Goal: Find specific page/section

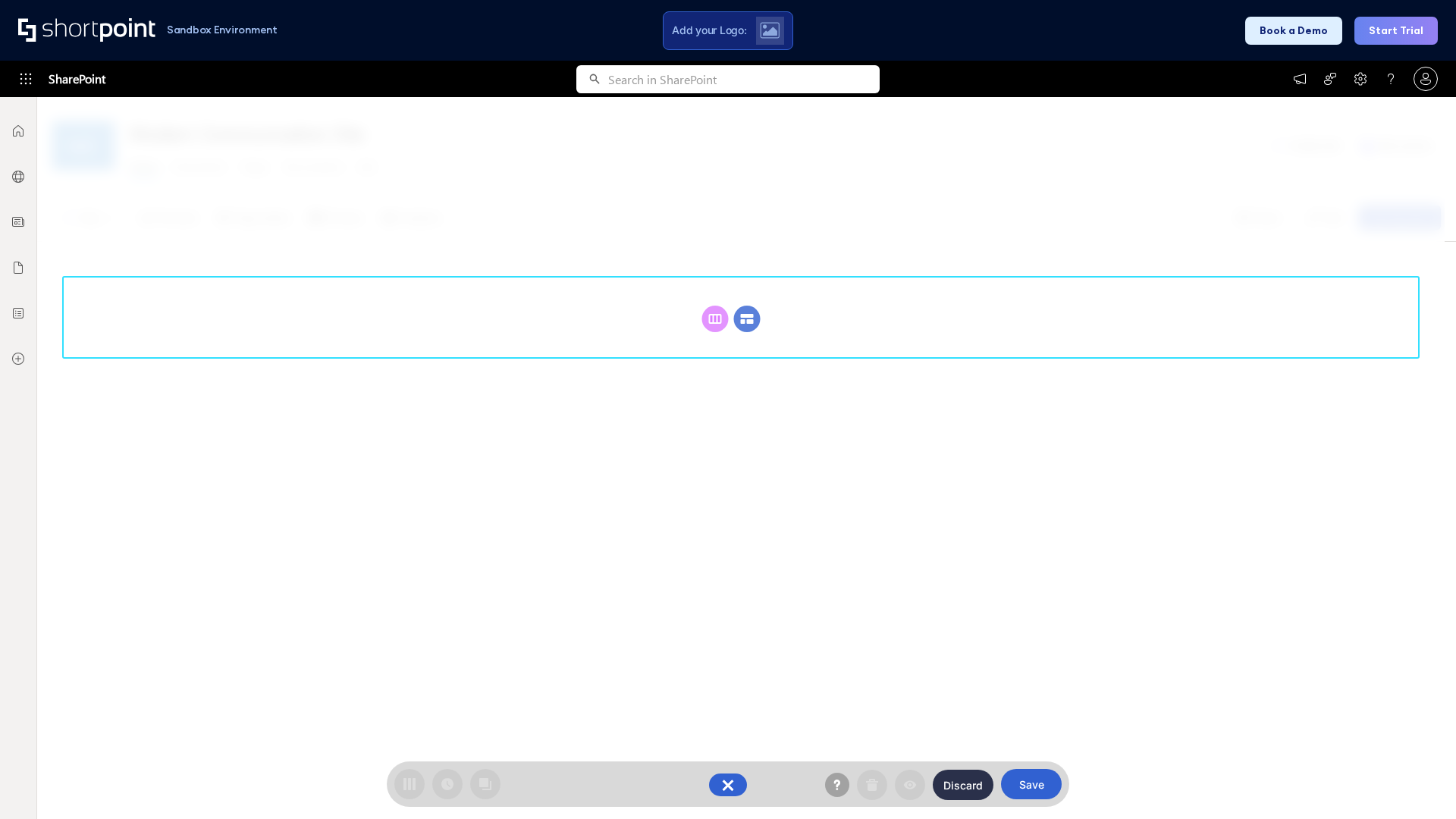
scroll to position [208, 0]
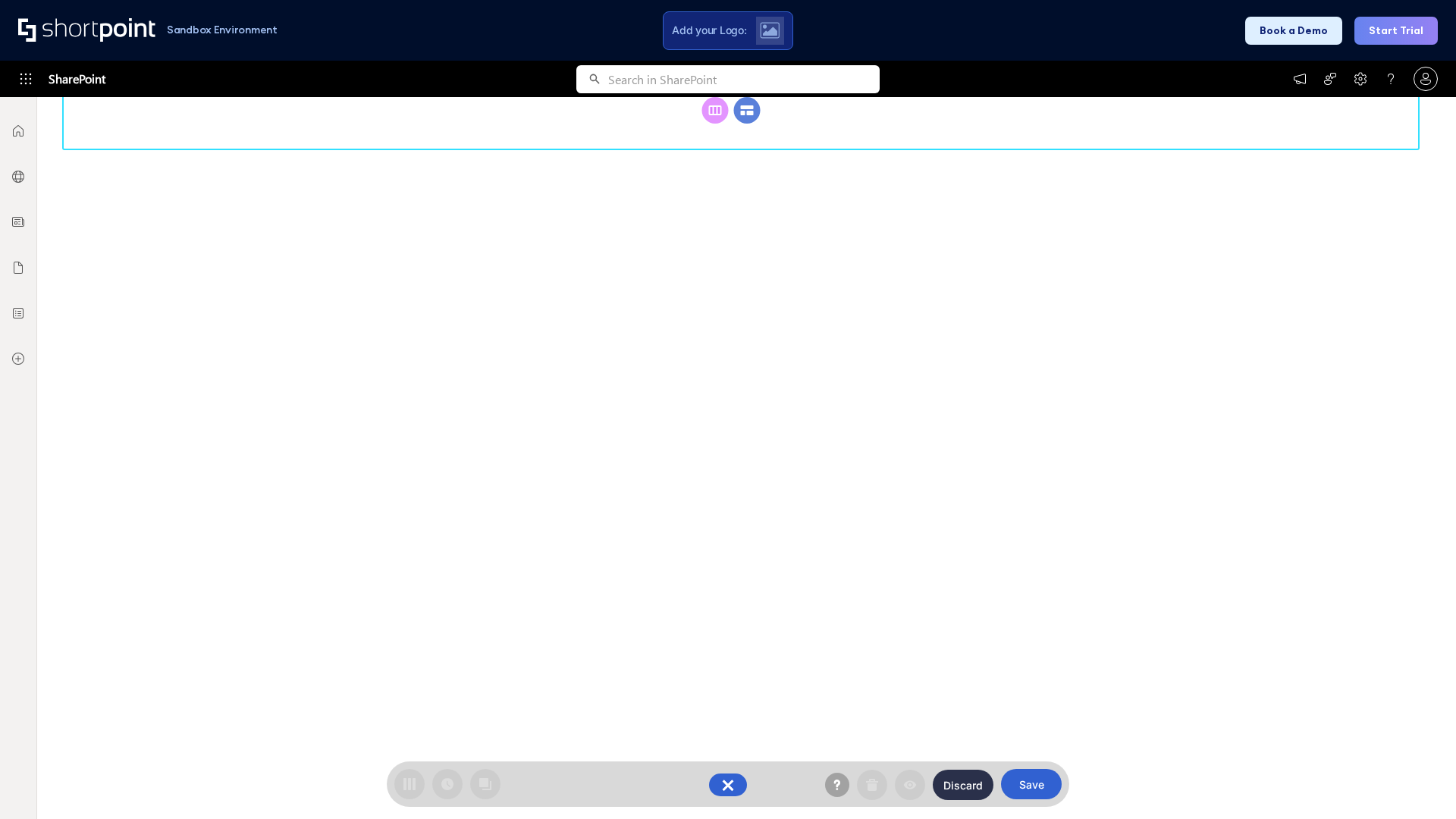
click at [746, 124] on circle at bounding box center [746, 109] width 26 height 26
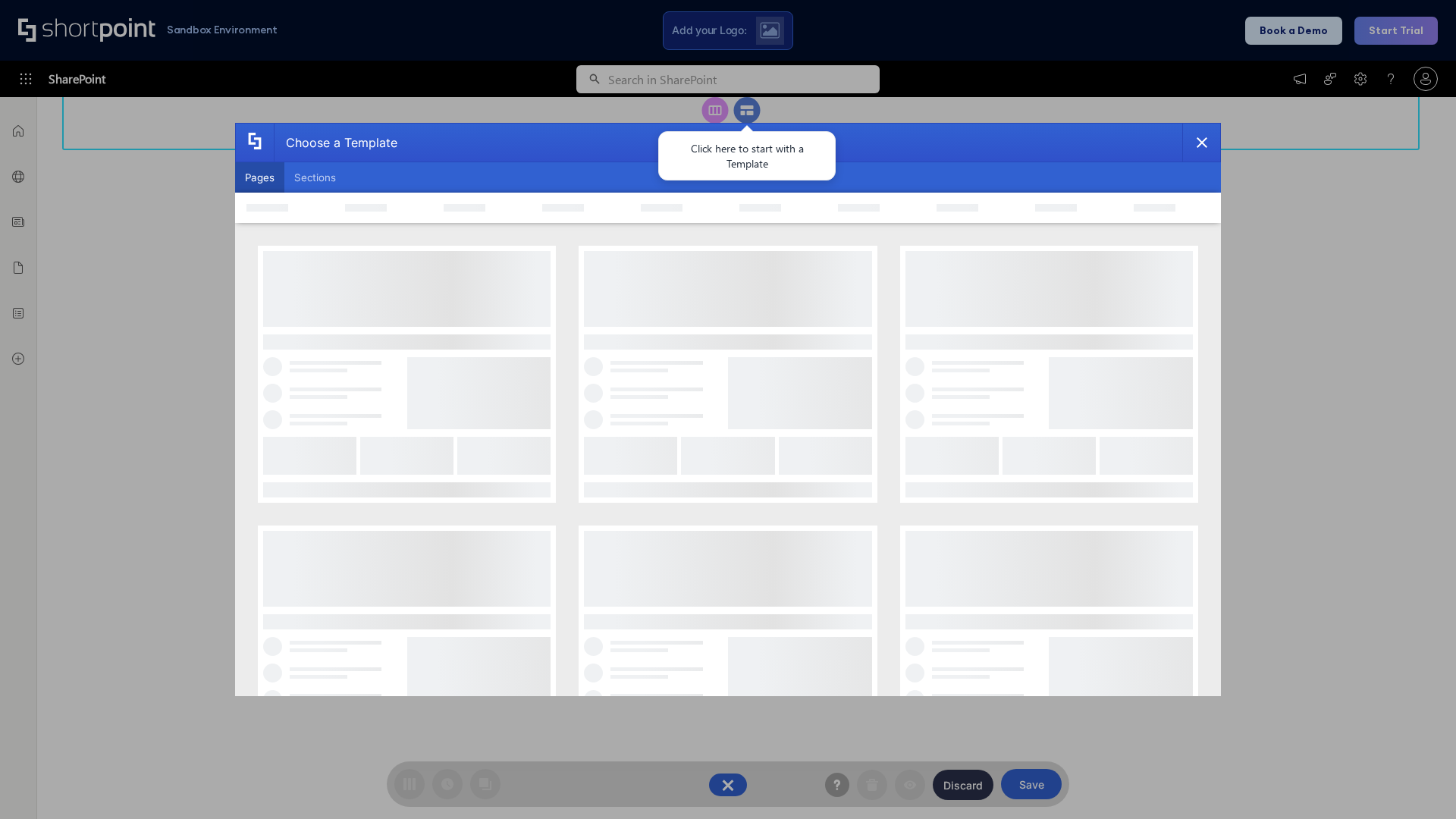
scroll to position [0, 0]
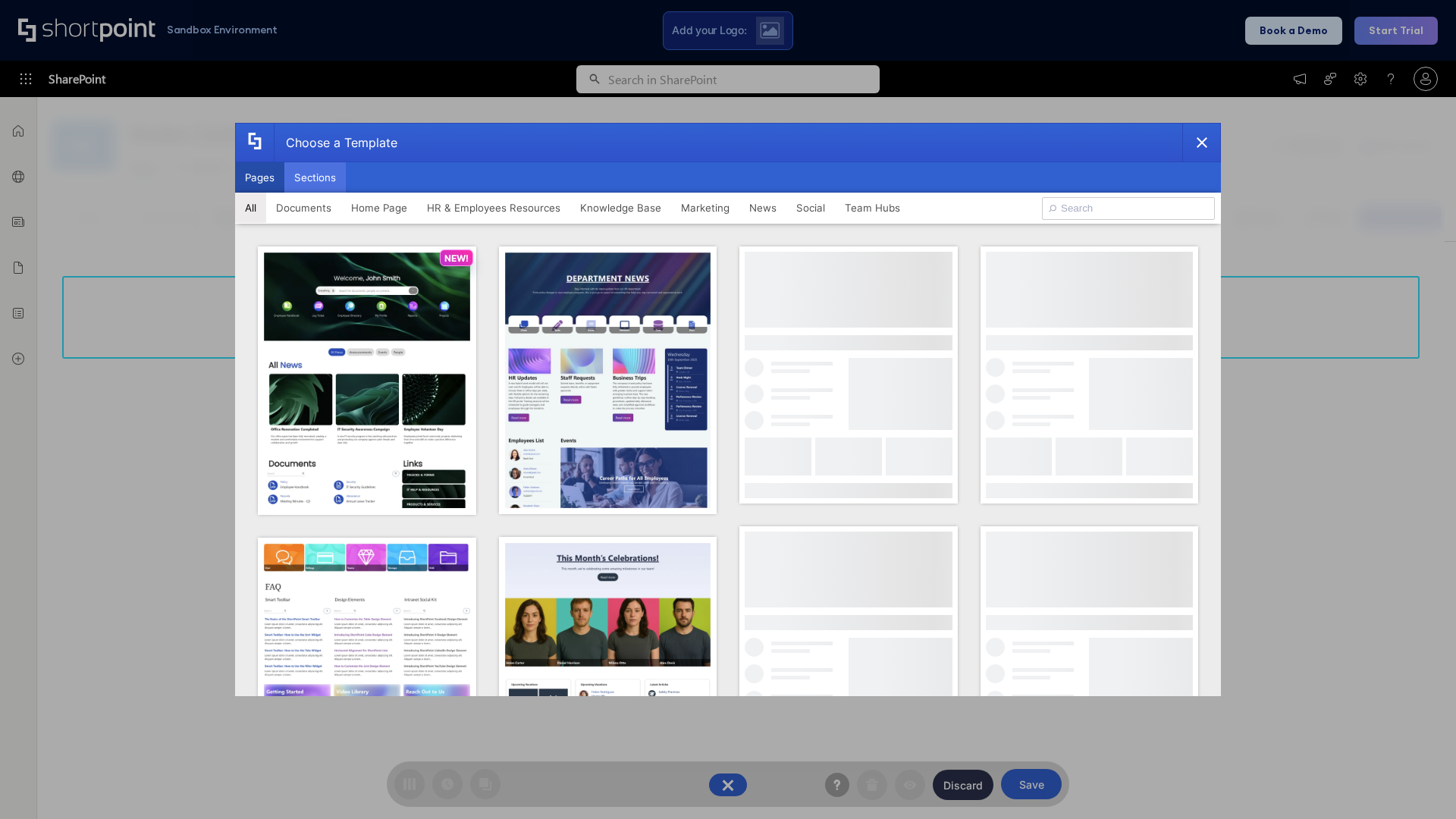
click at [315, 177] on button "Sections" at bounding box center [315, 177] width 61 height 30
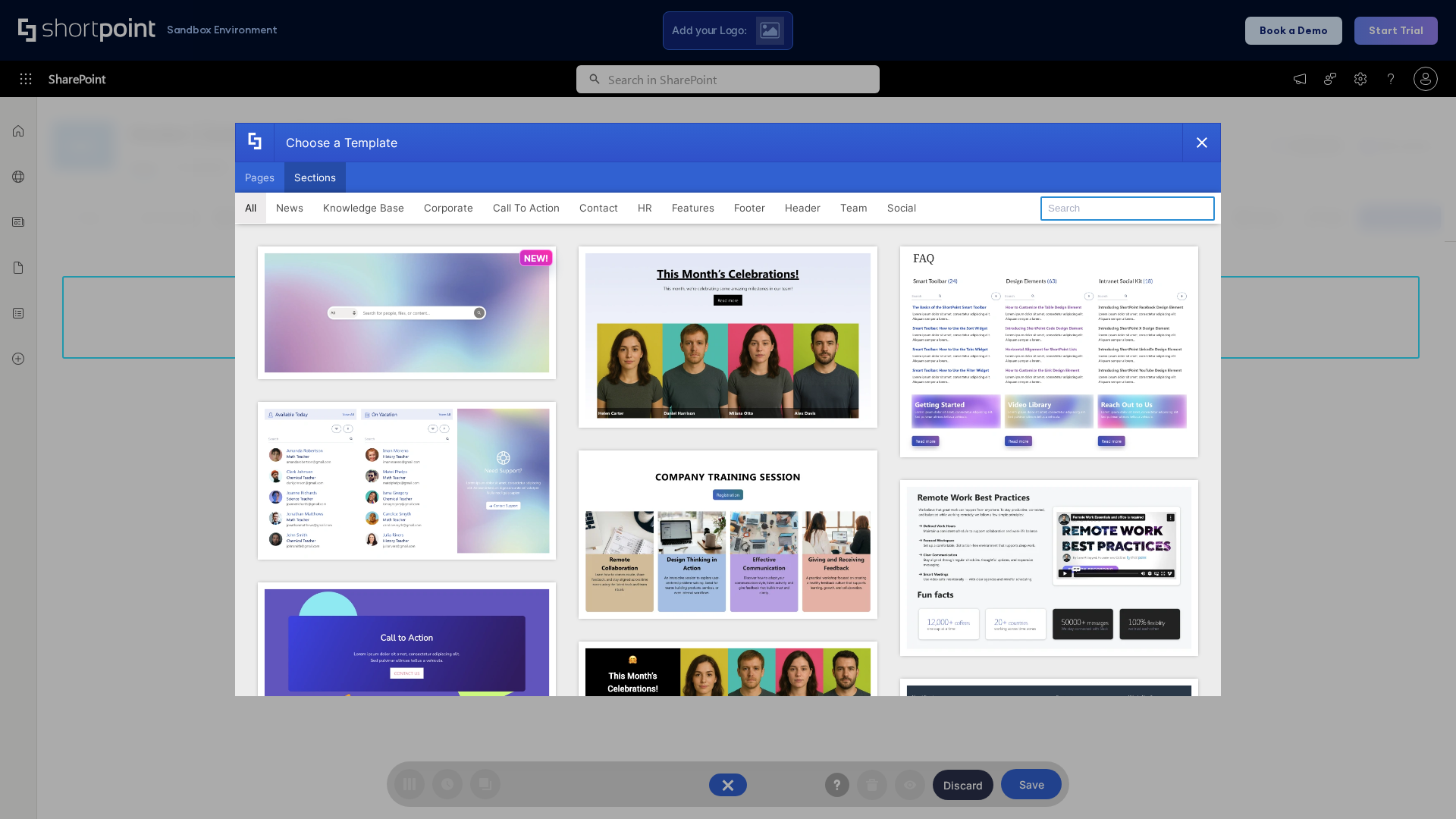
type input "Knowledge Base"
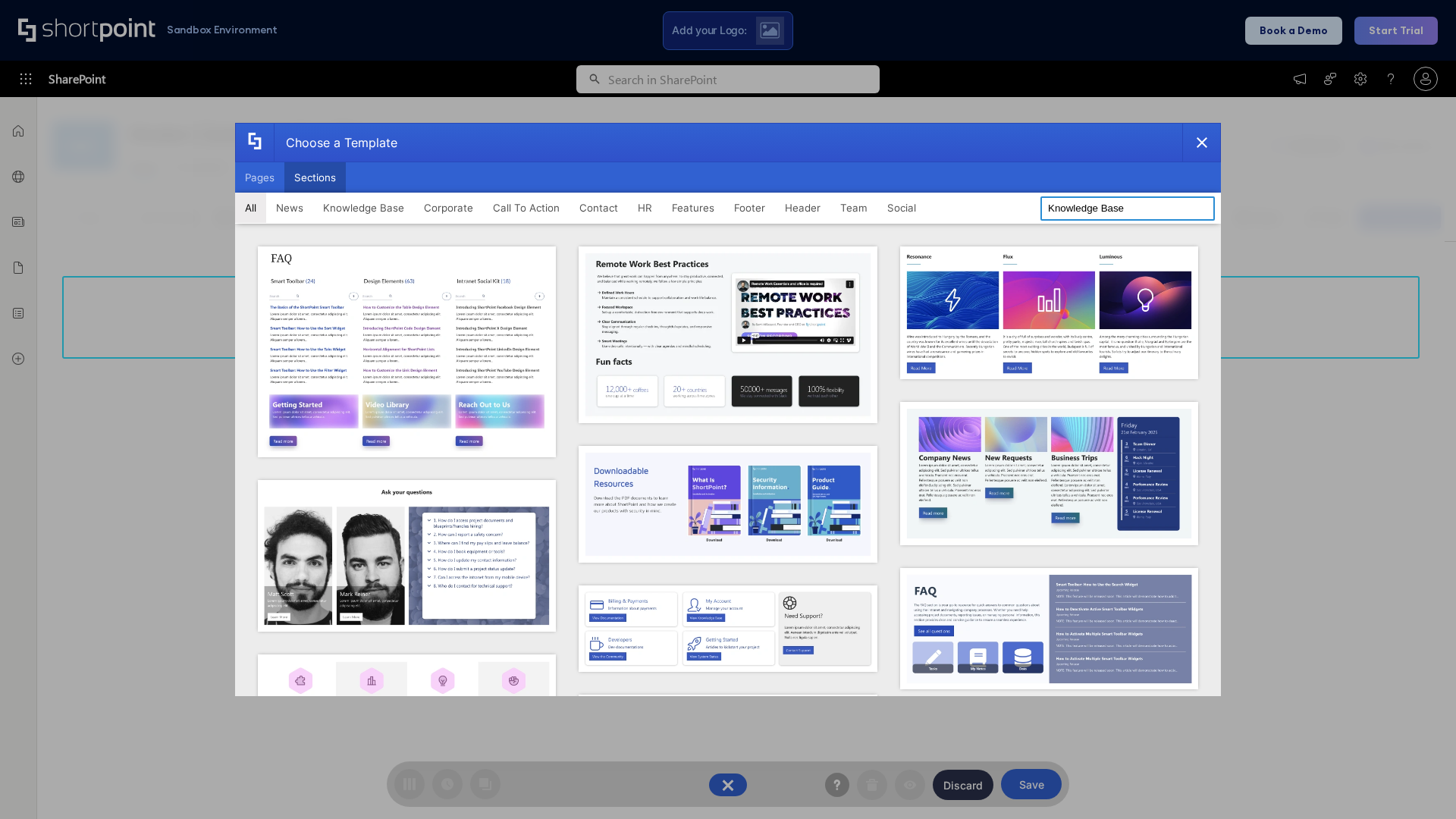
scroll to position [348, 0]
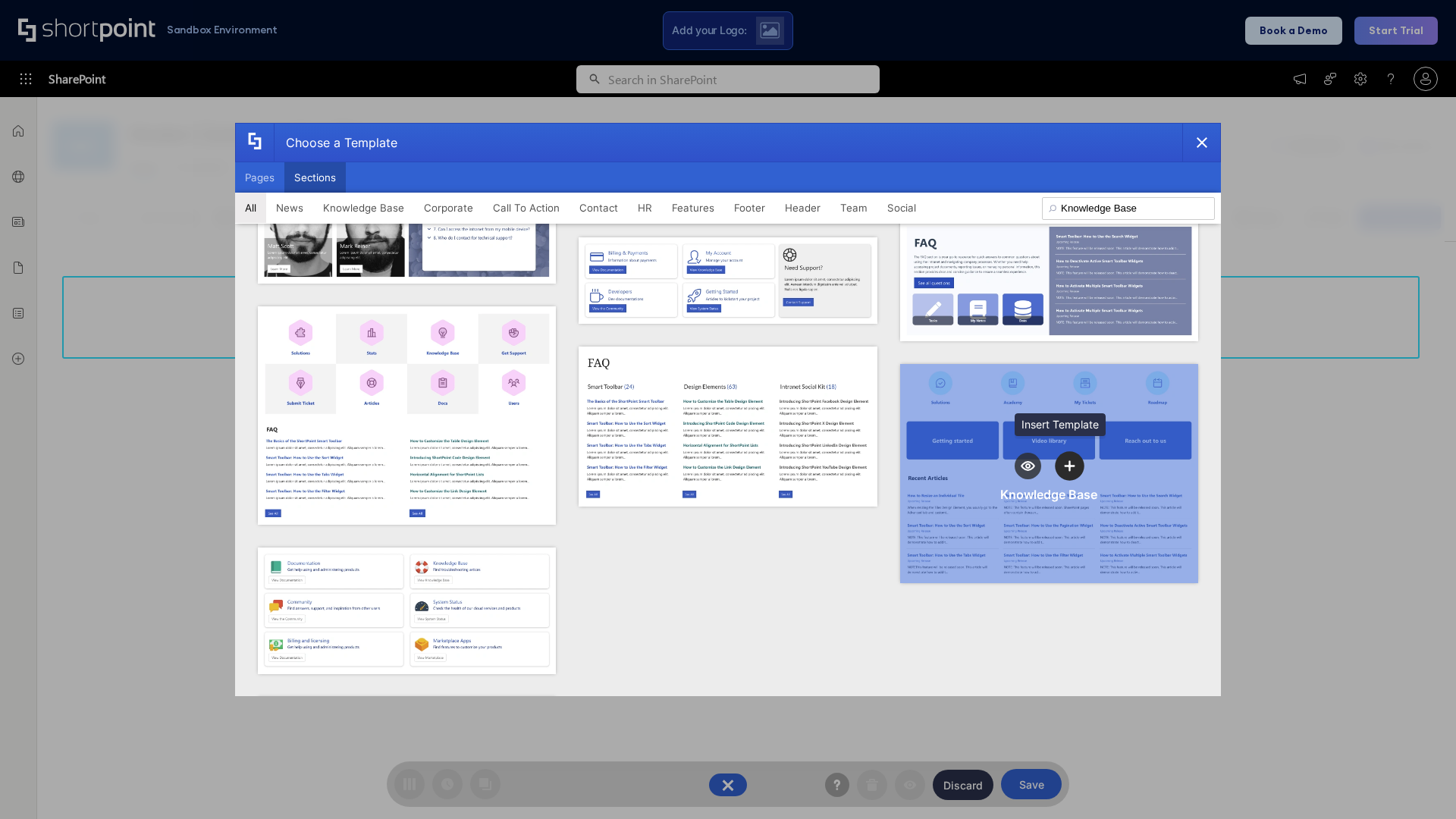
click at [1065, 460] on icon "template selector" at bounding box center [1070, 465] width 11 height 11
